Goal: Check status: Check status

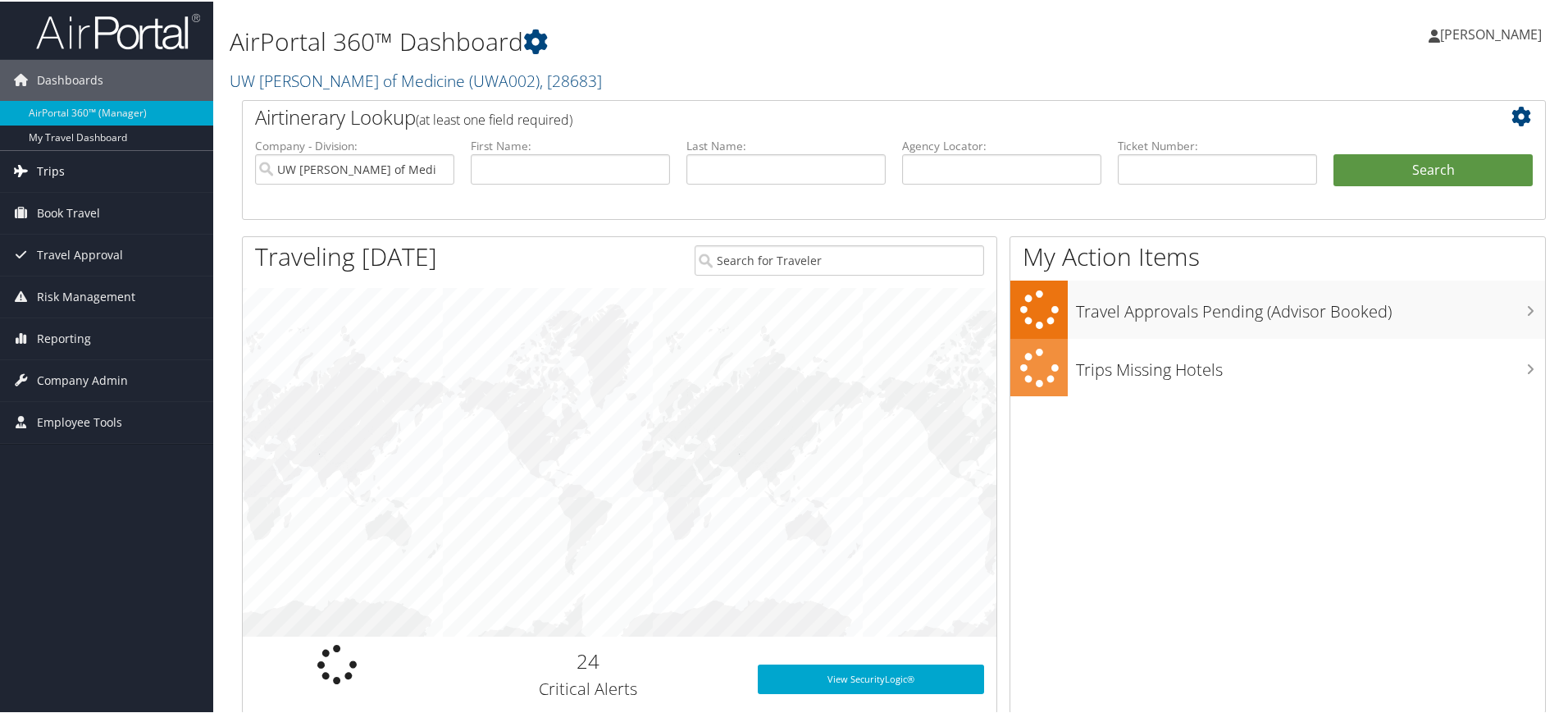
click at [49, 179] on span "Trips" at bounding box center [50, 170] width 28 height 41
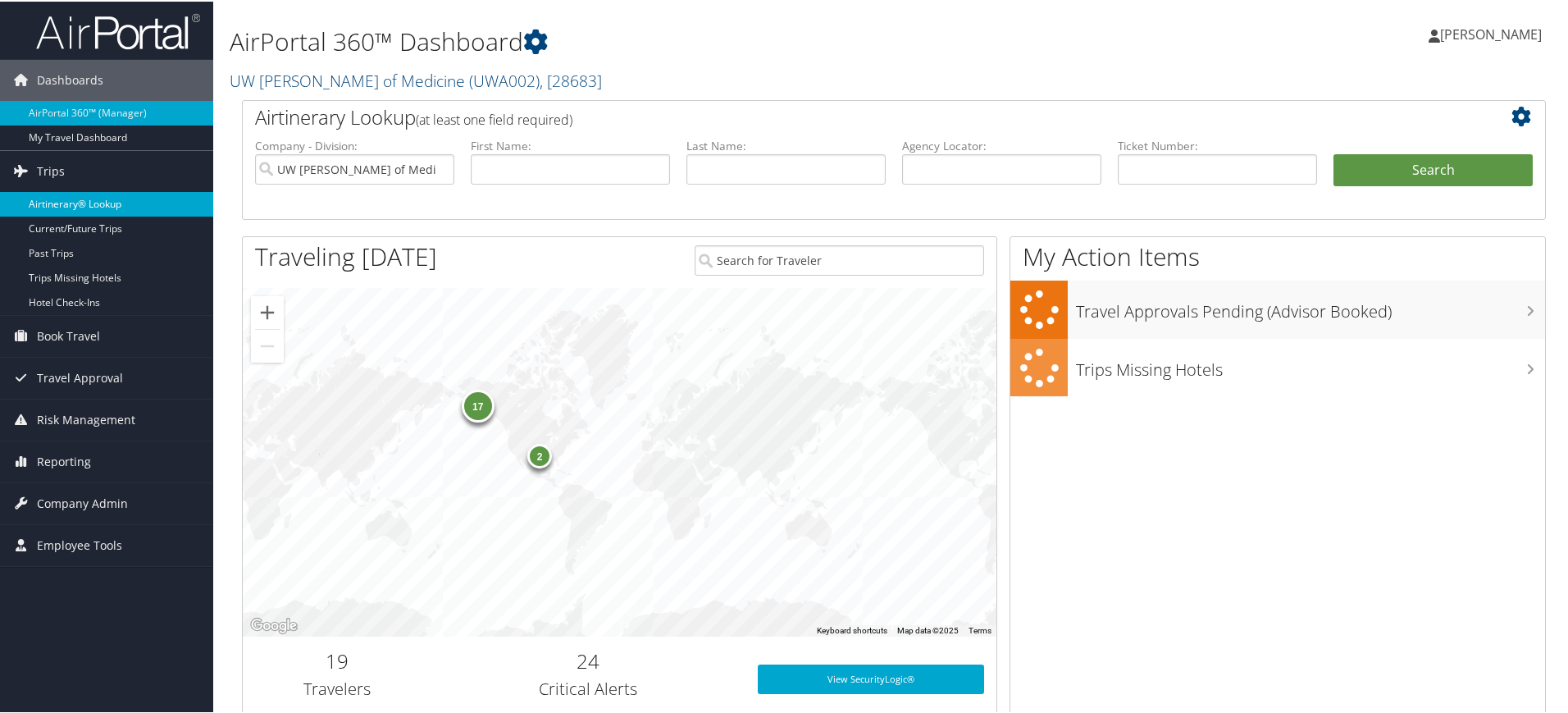
click at [71, 203] on link "Airtinerary® Lookup" at bounding box center [106, 203] width 214 height 25
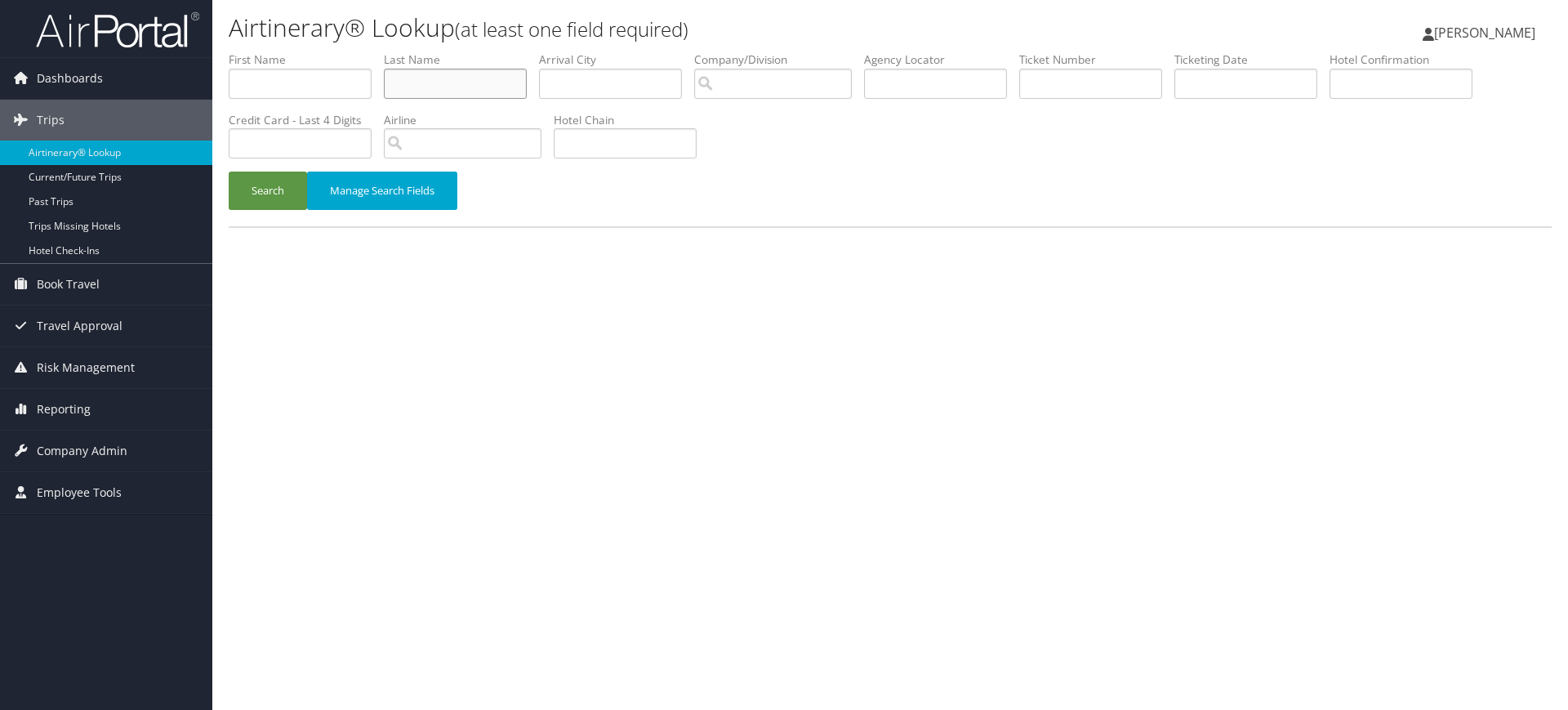
click at [427, 93] on input "text" at bounding box center [455, 84] width 143 height 30
type input "Kiefer"
click at [229, 172] on button "Search" at bounding box center [268, 190] width 78 height 38
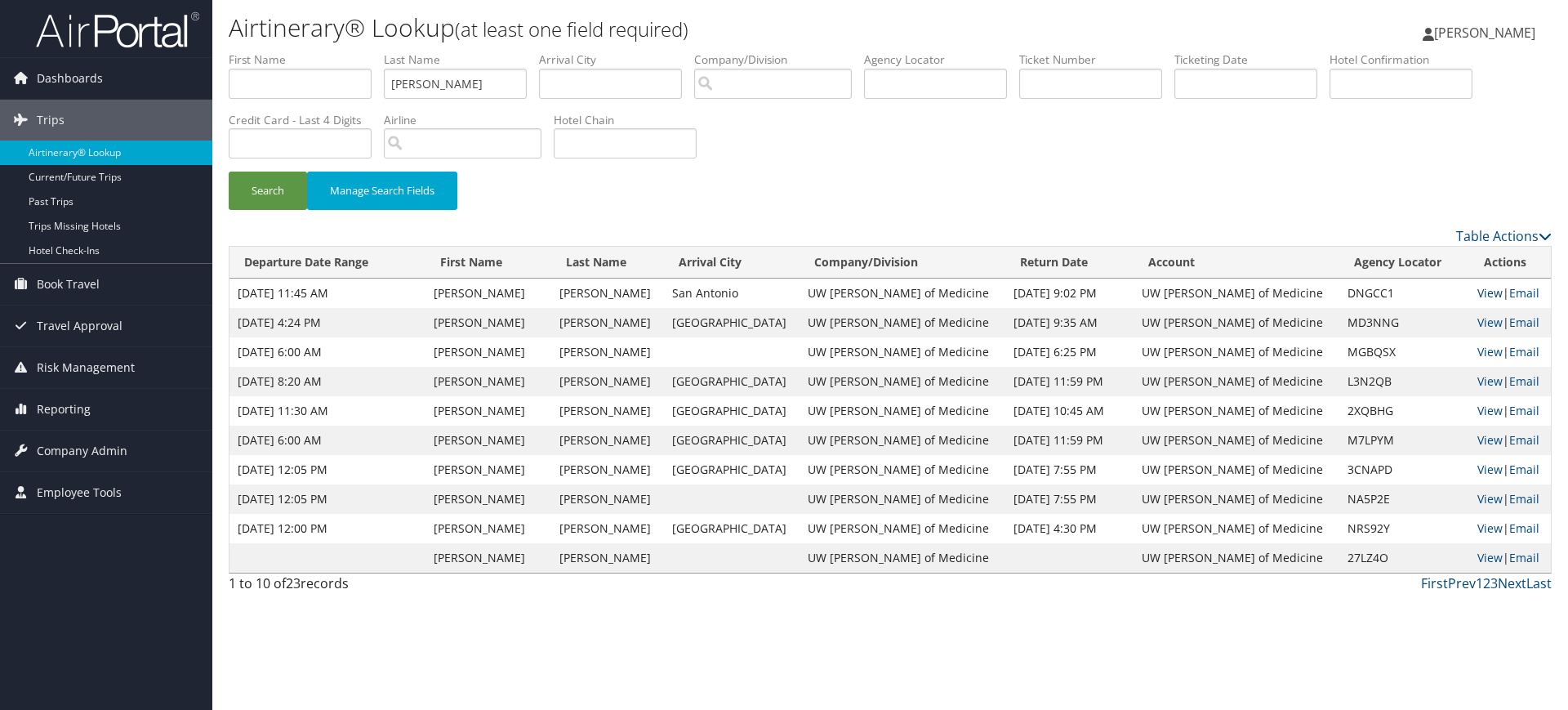
click at [1481, 294] on link "View" at bounding box center [1490, 292] width 25 height 15
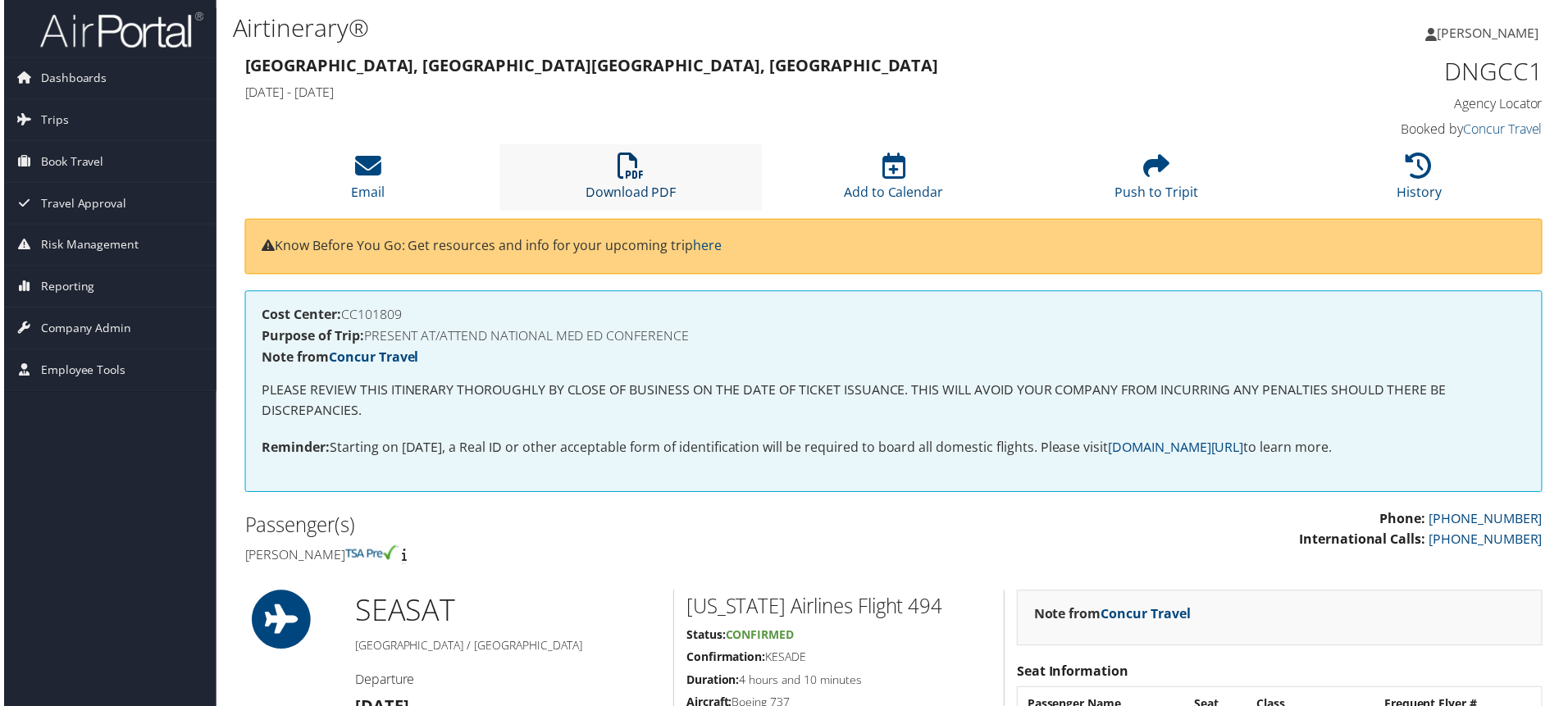
click at [619, 168] on icon at bounding box center [629, 166] width 26 height 26
click at [50, 122] on span "Trips" at bounding box center [50, 121] width 28 height 41
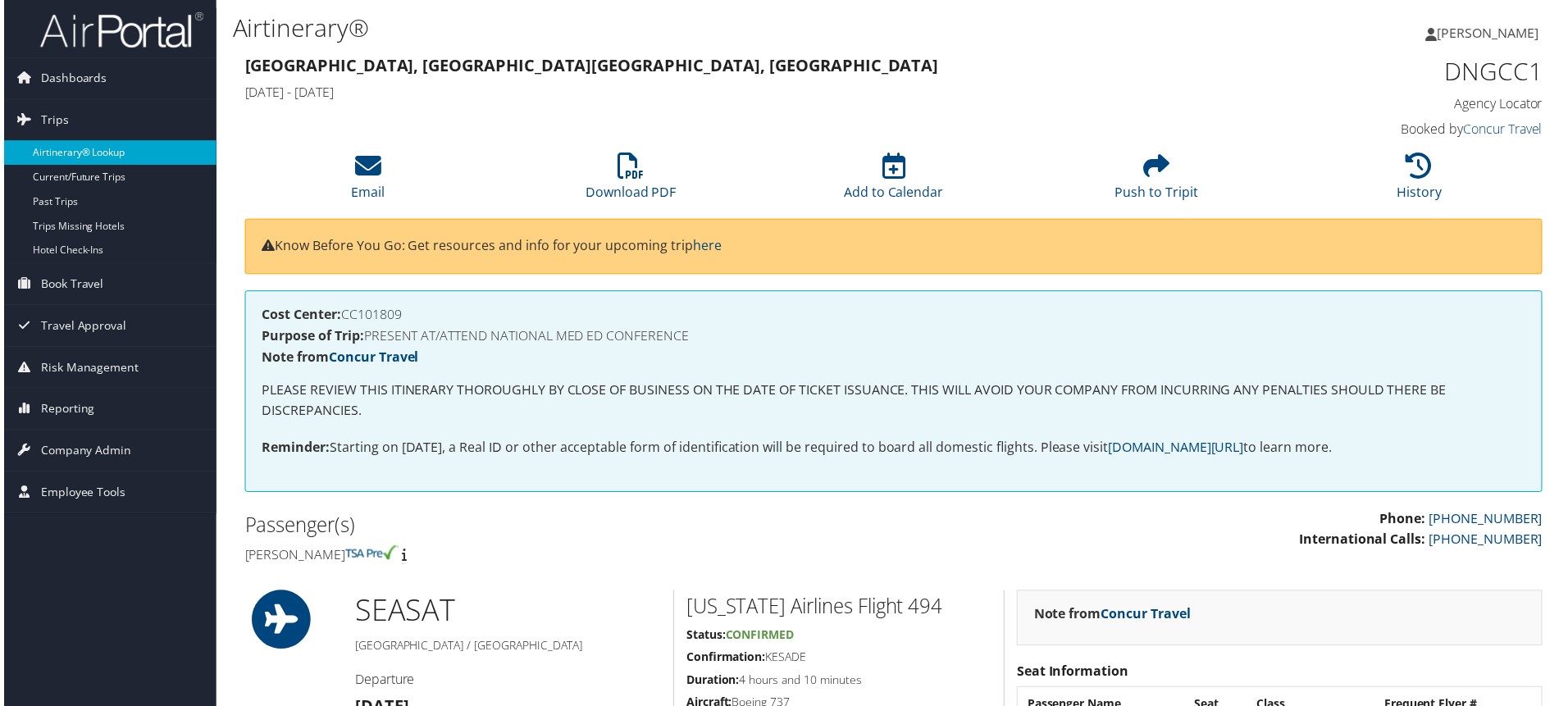
click at [122, 151] on link "Airtinerary® Lookup" at bounding box center [106, 154] width 214 height 25
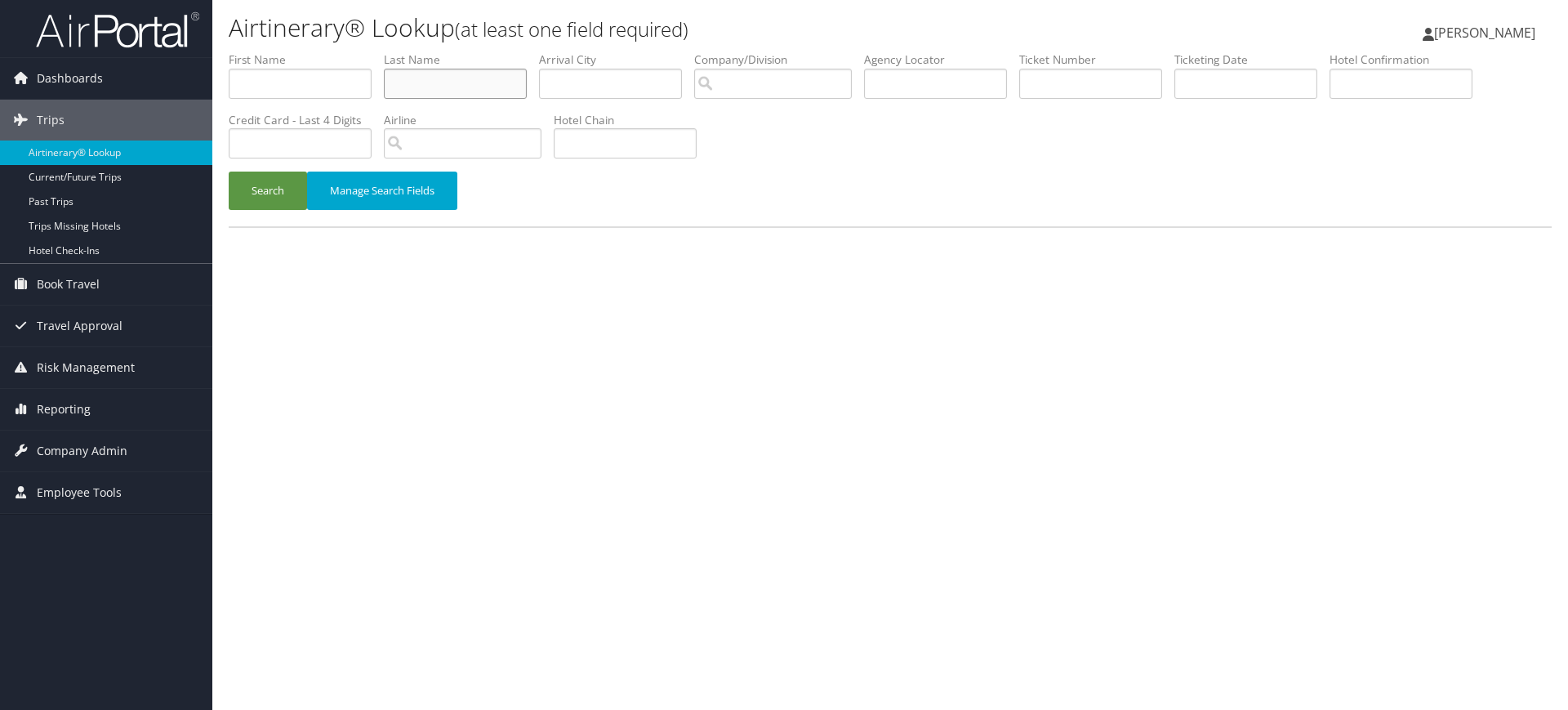
click at [437, 78] on input "text" at bounding box center [455, 84] width 143 height 30
type input "Raikhel"
click at [229, 172] on button "Search" at bounding box center [268, 190] width 78 height 38
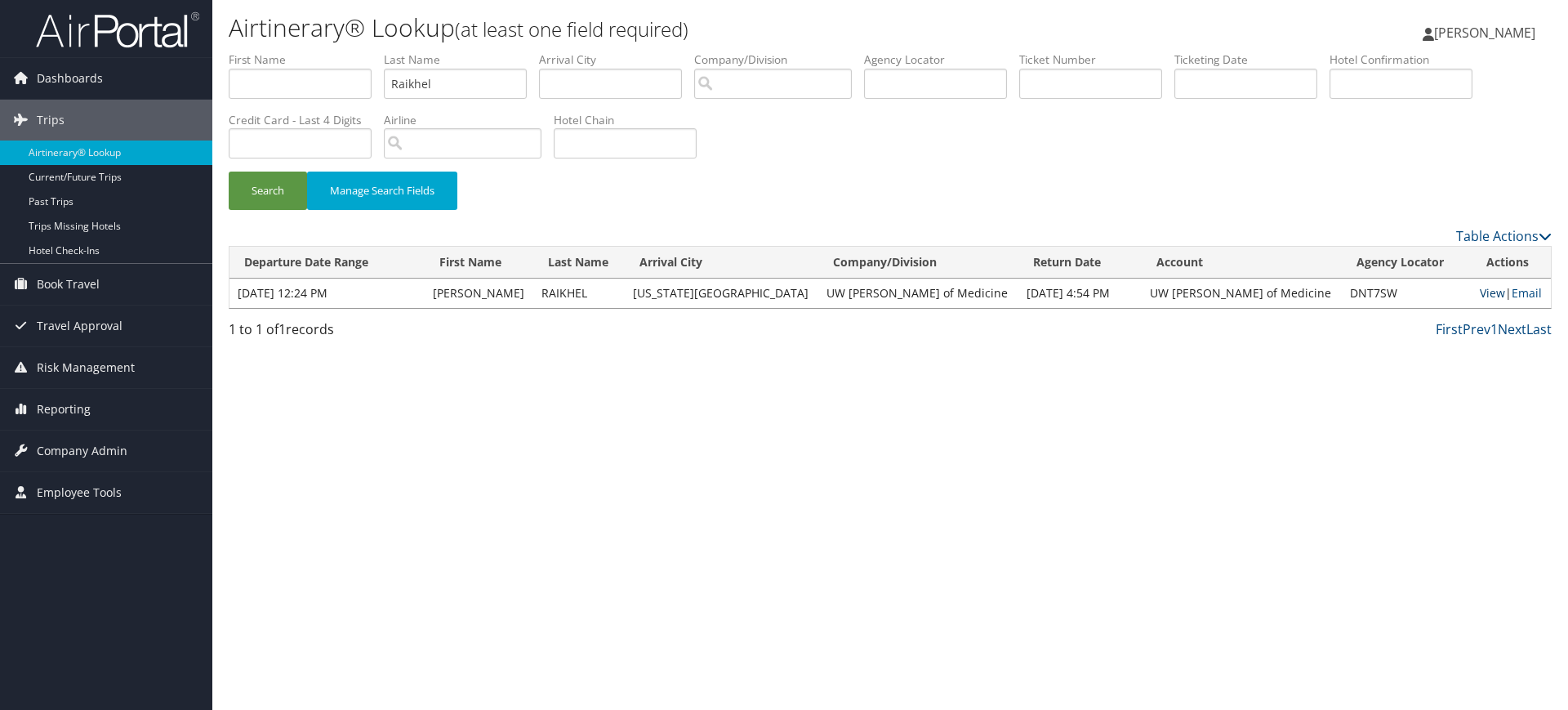
click at [1480, 294] on link "View" at bounding box center [1492, 292] width 25 height 15
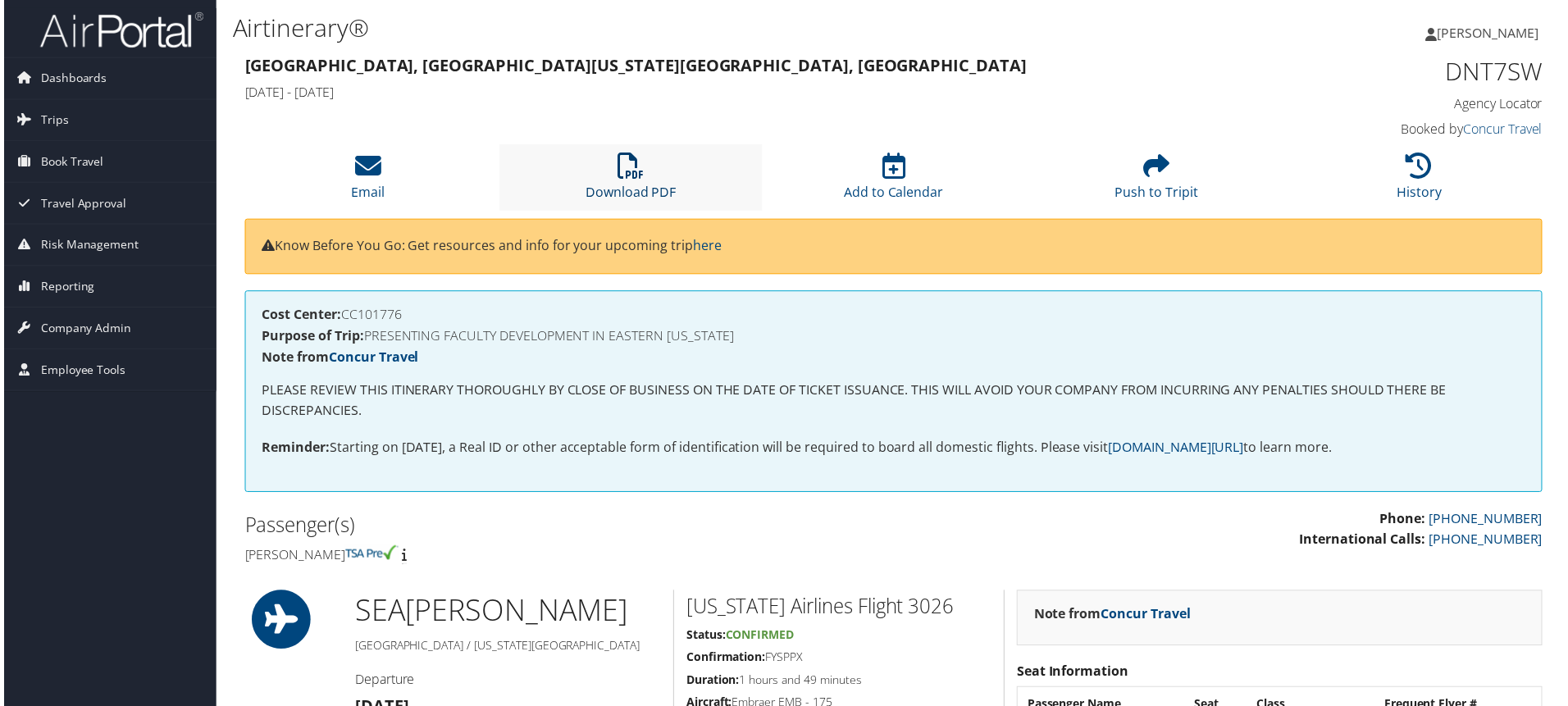
click at [620, 160] on icon at bounding box center [629, 166] width 26 height 26
